Goal: Task Accomplishment & Management: Manage account settings

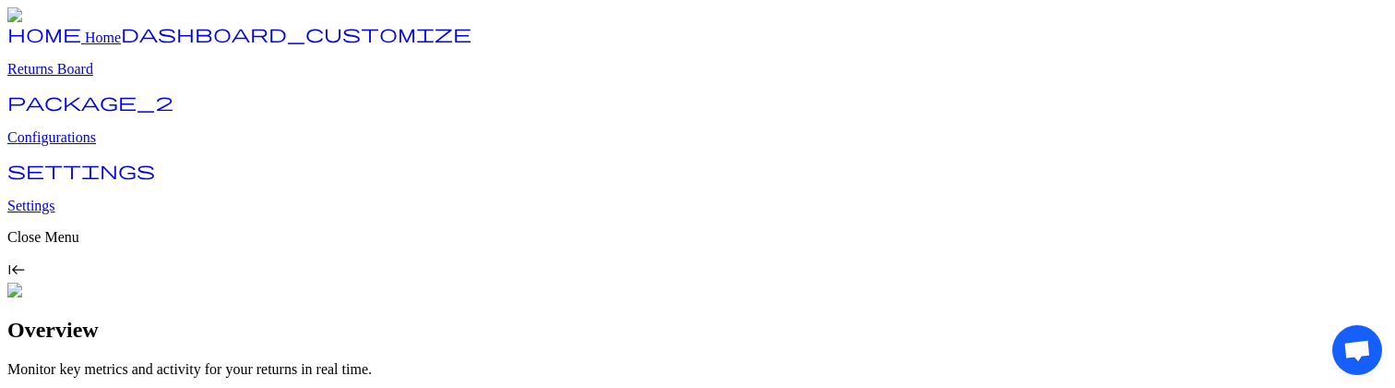
click at [92, 78] on link "dashboard_customize Returns Board" at bounding box center [697, 54] width 1380 height 48
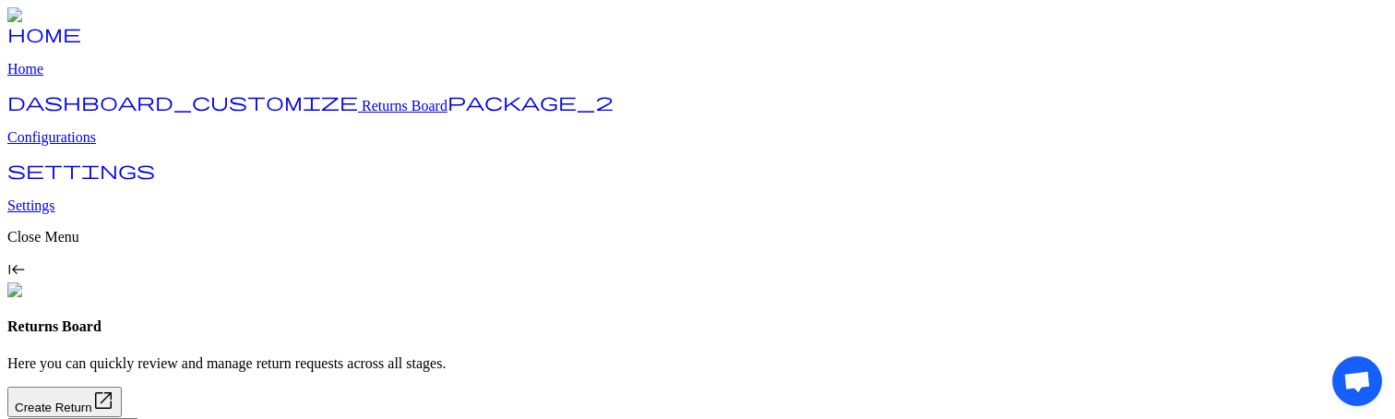
click at [101, 146] on p "Configurations" at bounding box center [697, 137] width 1380 height 17
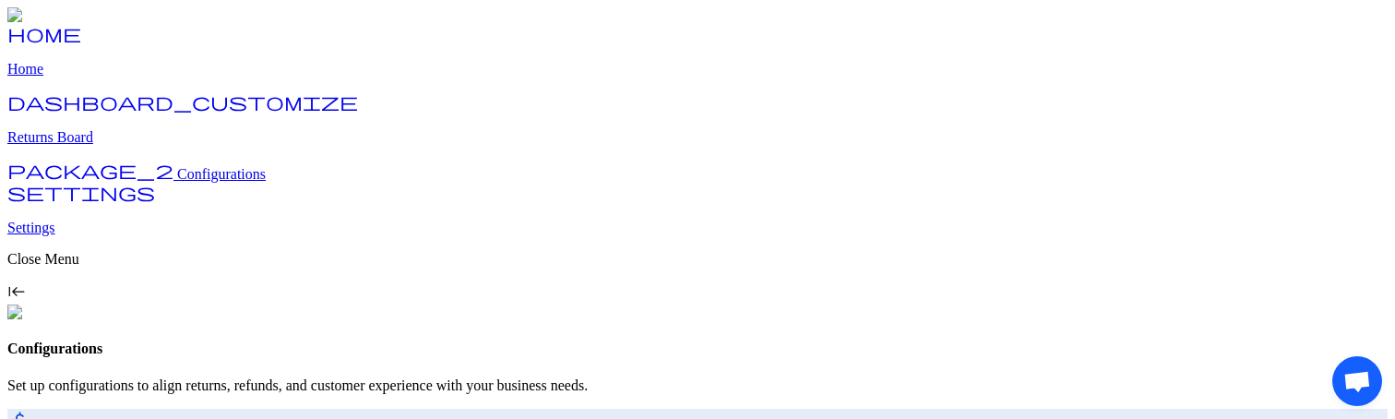
scroll to position [242, 0]
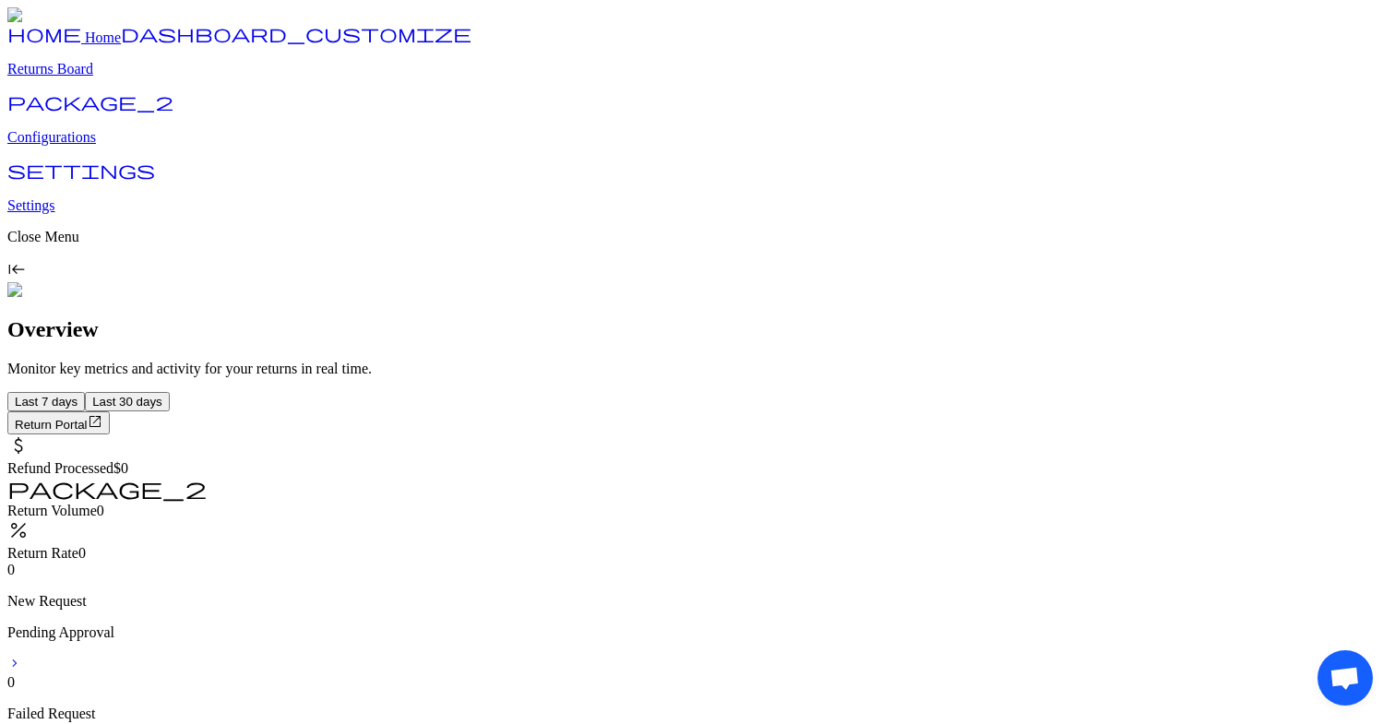
click at [128, 146] on p "Configurations" at bounding box center [697, 137] width 1380 height 17
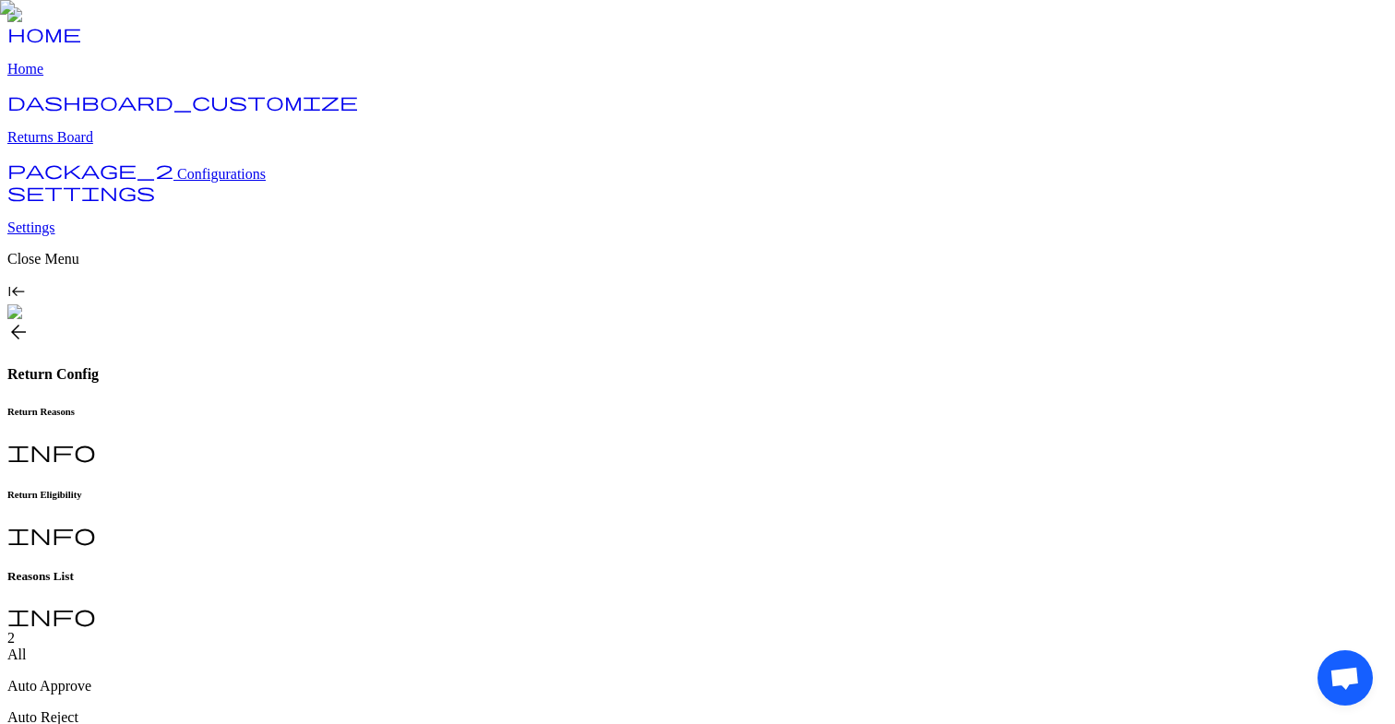
click at [494, 489] on h6 "Return Eligibility" at bounding box center [697, 494] width 1380 height 11
type input "*"
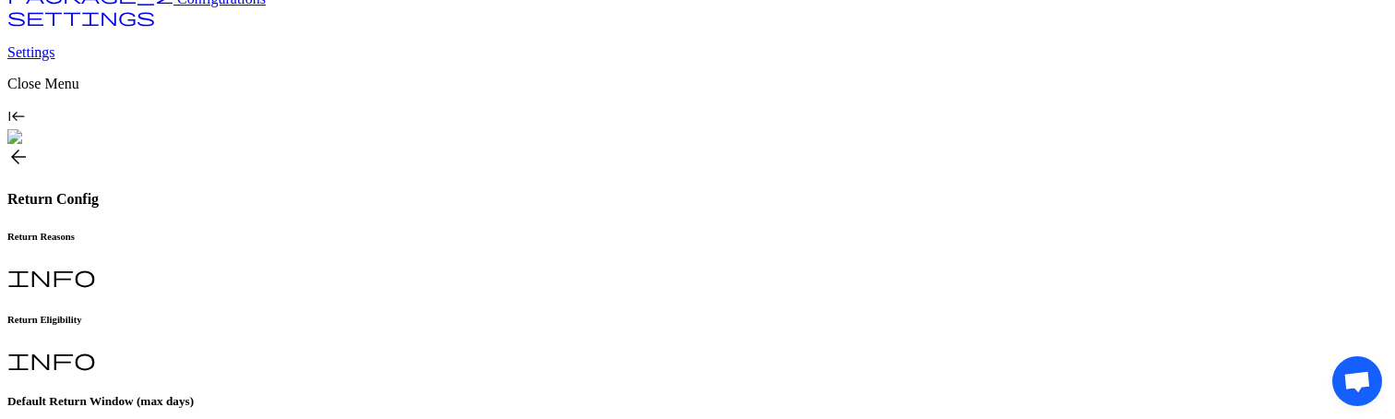
scroll to position [207, 0]
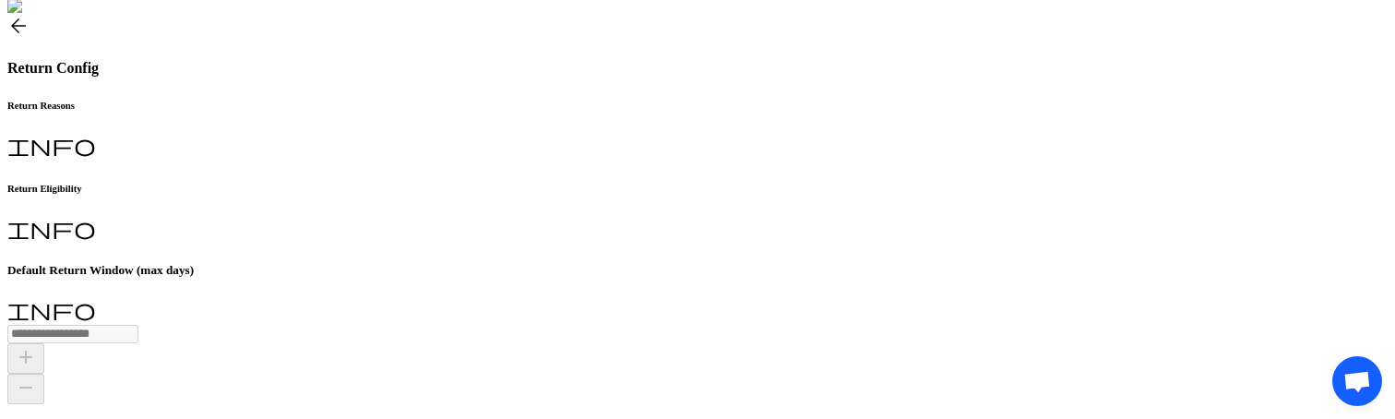
scroll to position [496, 0]
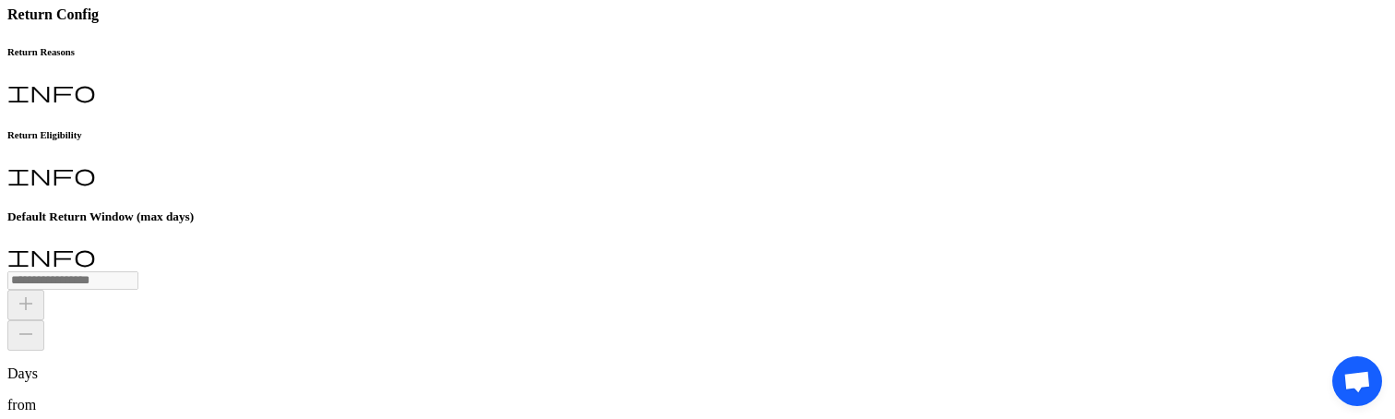
scroll to position [327, 0]
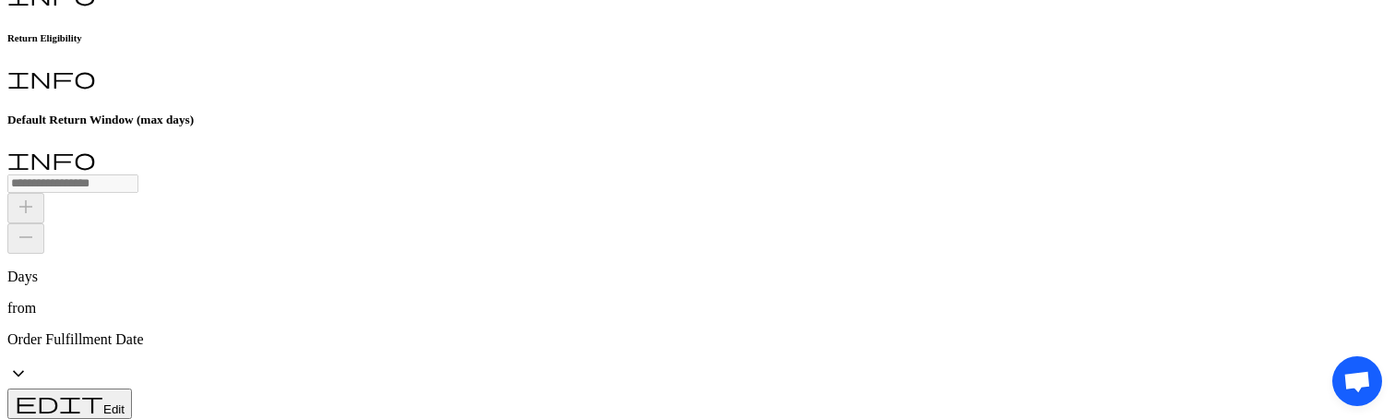
scroll to position [496, 0]
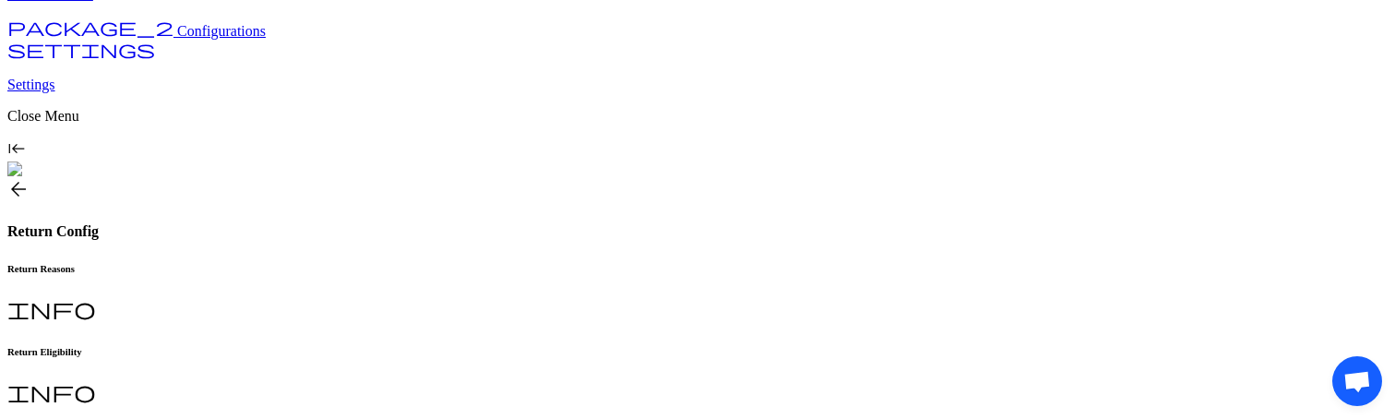
scroll to position [139, 0]
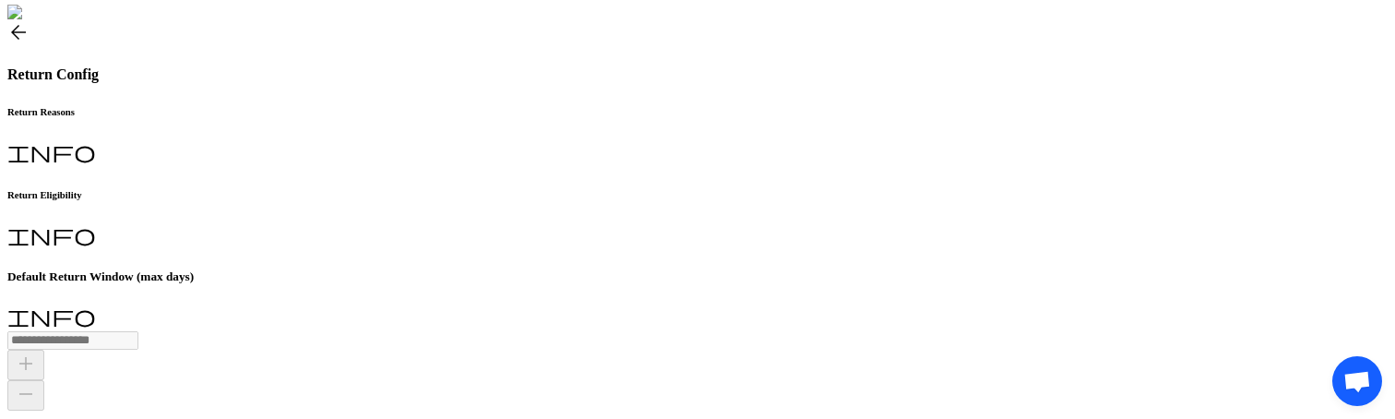
scroll to position [289, 0]
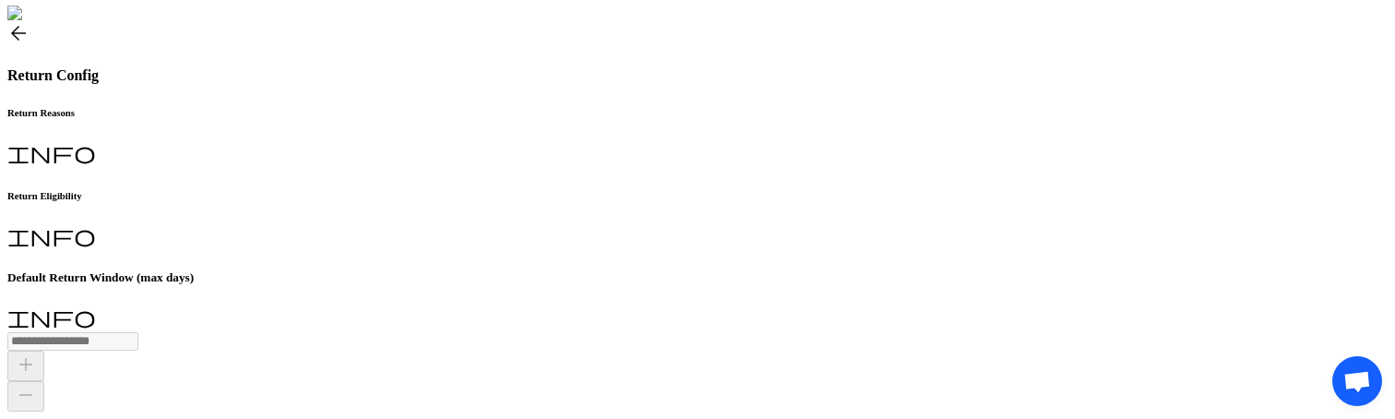
scroll to position [340, 0]
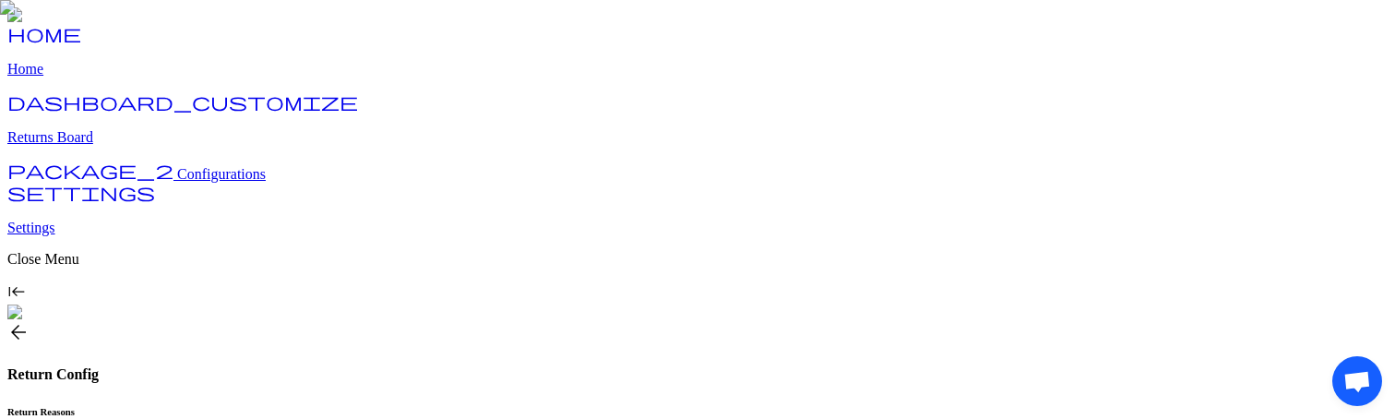
type input "*"
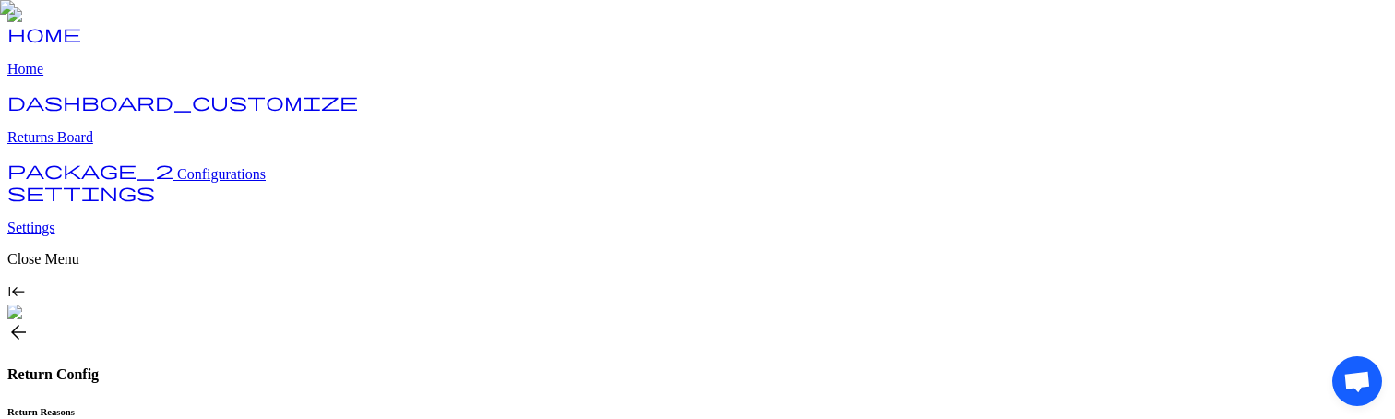
type input "*"
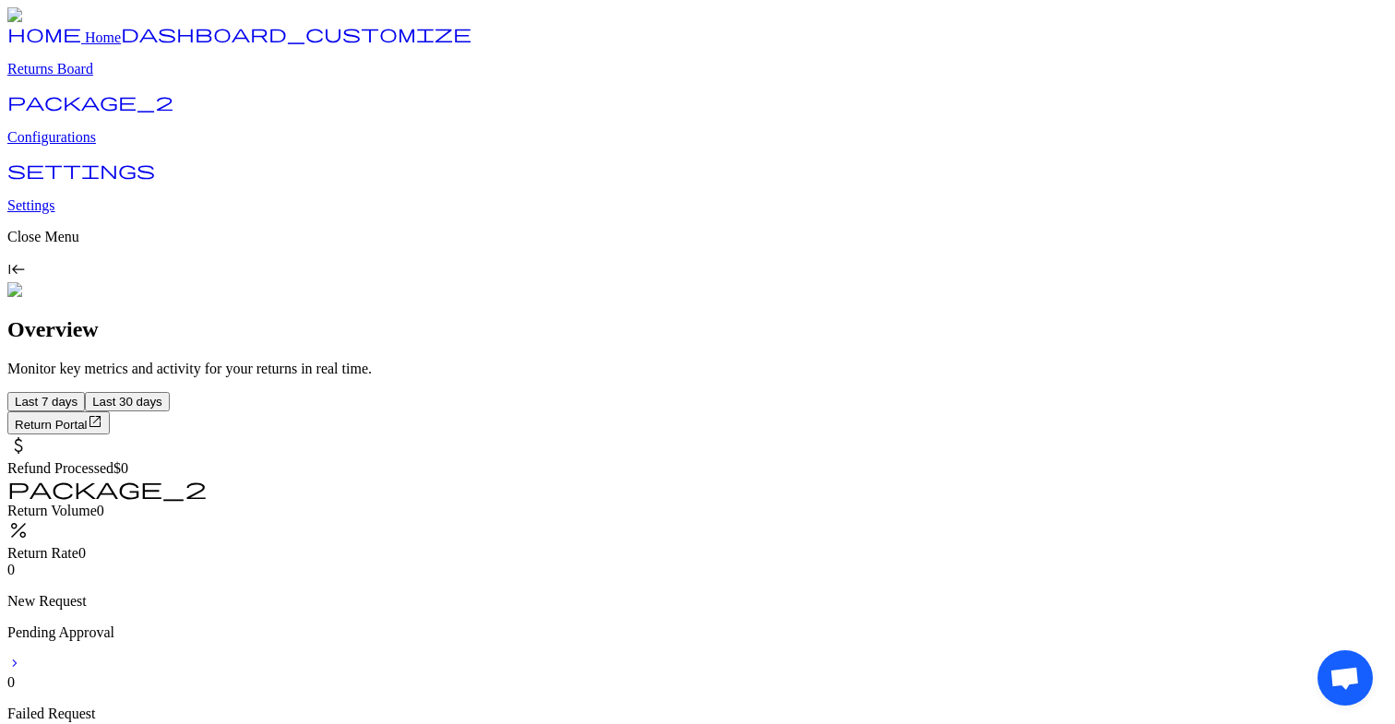
click at [93, 146] on p "Configurations" at bounding box center [697, 137] width 1380 height 17
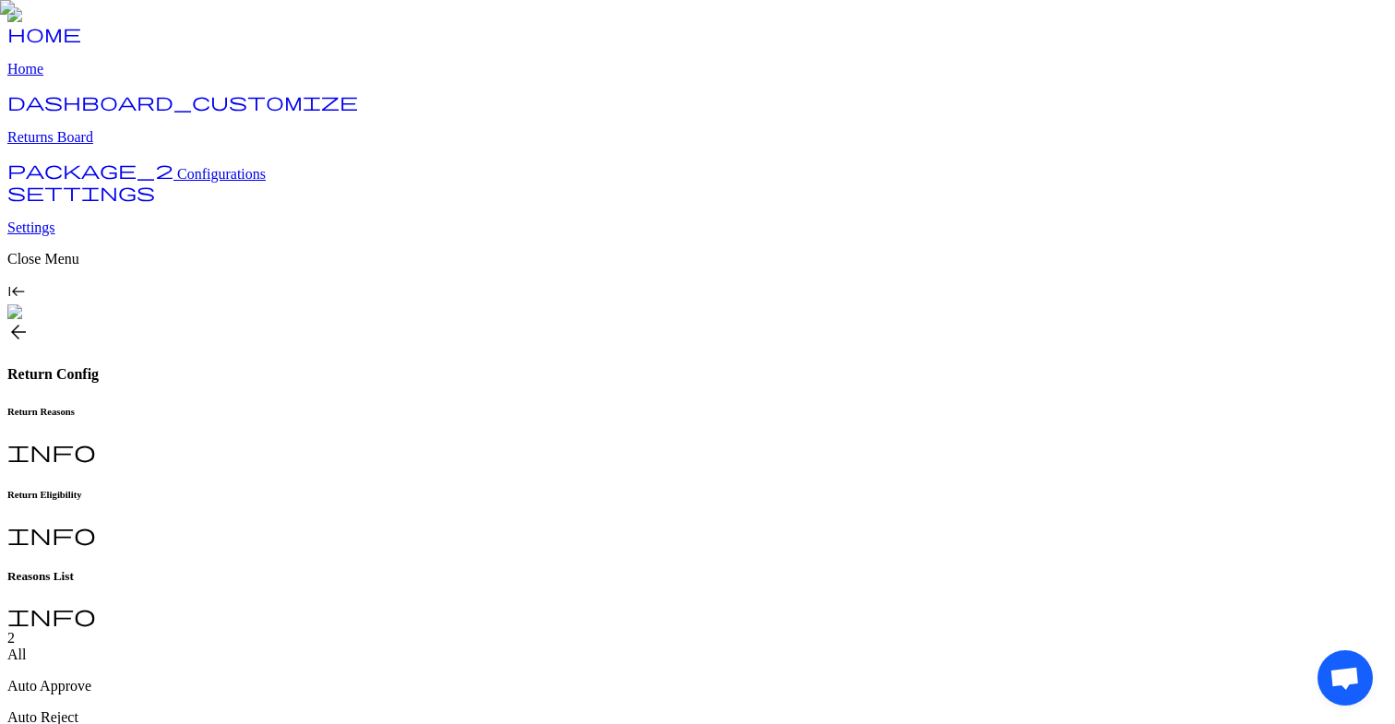
click at [492, 489] on h6 "Return Eligibility" at bounding box center [697, 494] width 1380 height 11
type input "*"
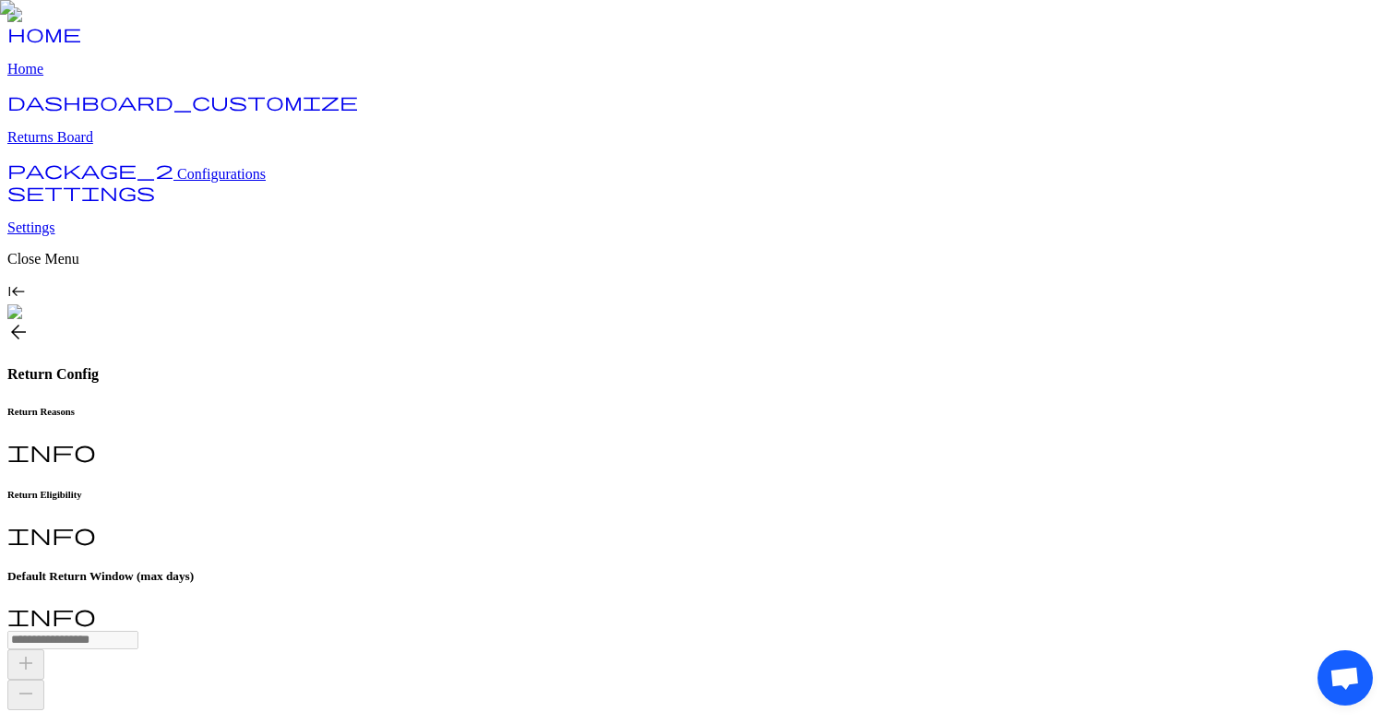
click at [353, 406] on h6 "Return Reasons" at bounding box center [697, 411] width 1380 height 11
click at [493, 489] on h6 "Return Eligibility" at bounding box center [697, 494] width 1380 height 11
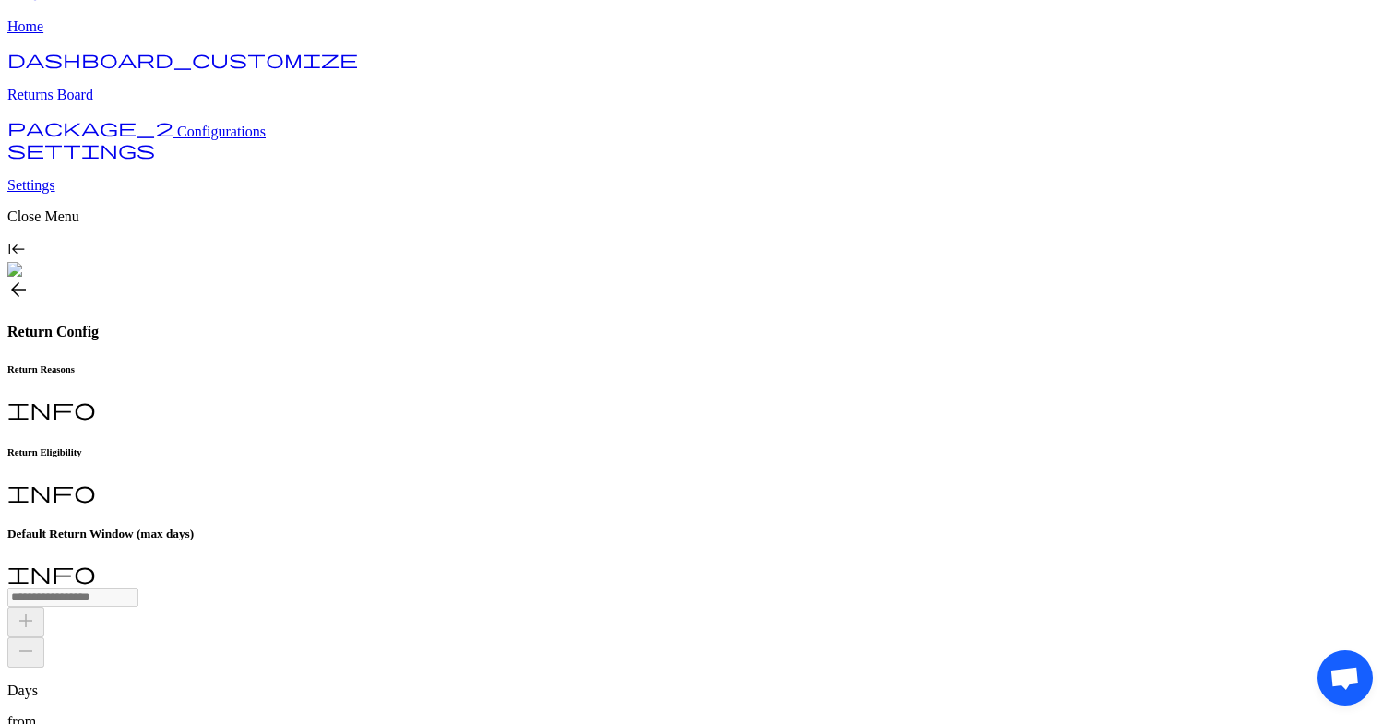
type input "*"
